Goal: Book appointment/travel/reservation

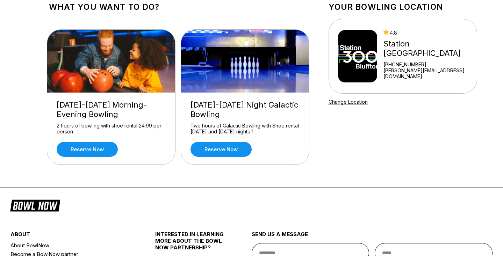
scroll to position [46, 0]
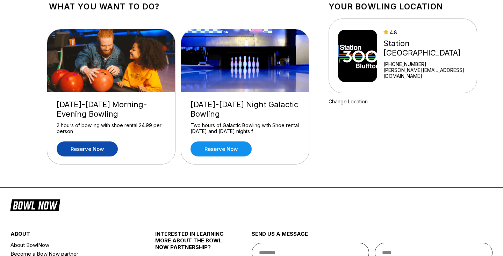
click at [93, 151] on link "Reserve now" at bounding box center [87, 149] width 61 height 15
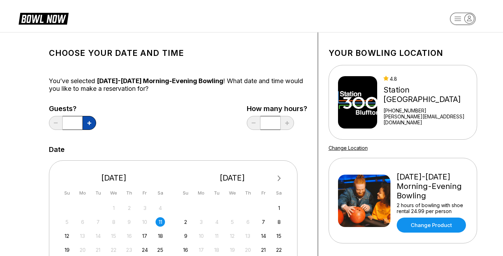
click at [91, 123] on icon at bounding box center [89, 123] width 4 height 4
click at [90, 123] on icon at bounding box center [89, 123] width 4 height 4
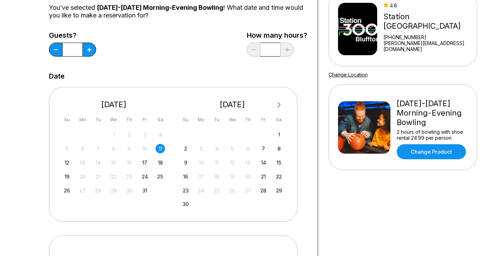
scroll to position [74, 0]
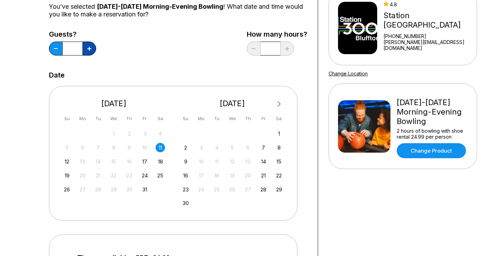
click at [90, 48] on icon at bounding box center [89, 49] width 4 height 4
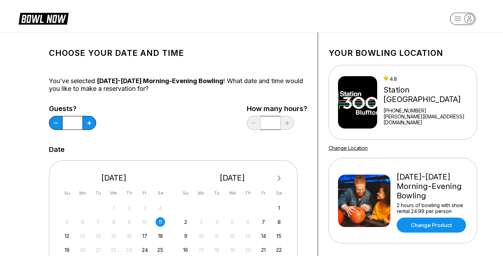
scroll to position [0, 0]
click at [53, 122] on button at bounding box center [56, 123] width 14 height 14
click at [55, 122] on button at bounding box center [56, 123] width 14 height 14
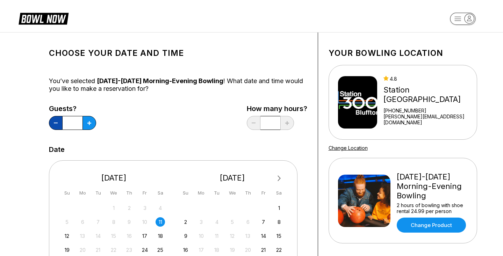
type input "*"
